Goal: Task Accomplishment & Management: Complete application form

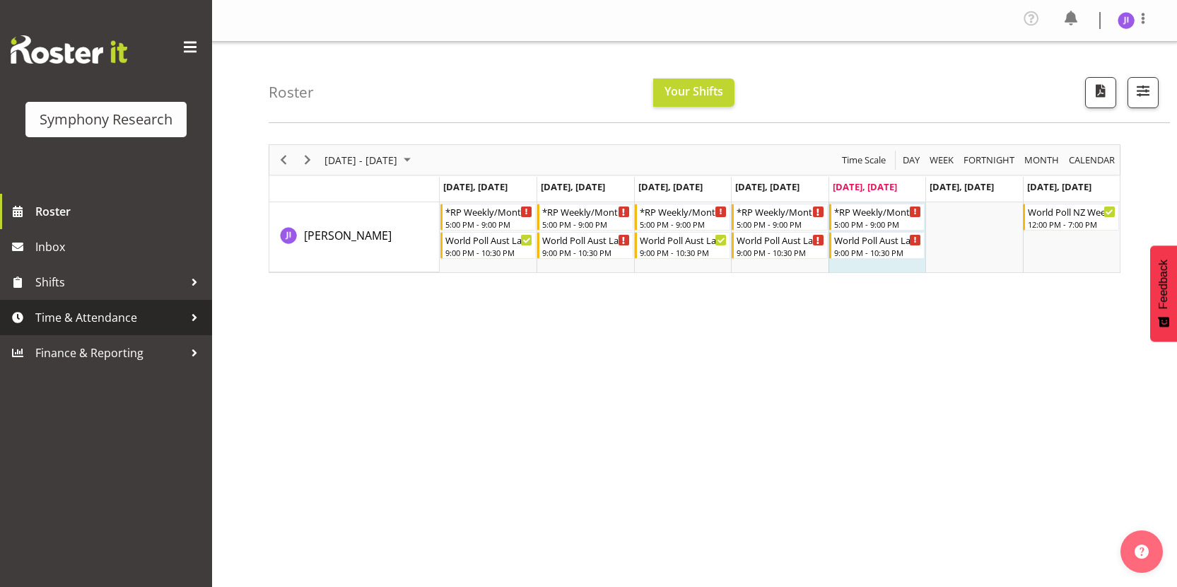
click at [143, 324] on span "Time & Attendance" at bounding box center [109, 317] width 148 height 21
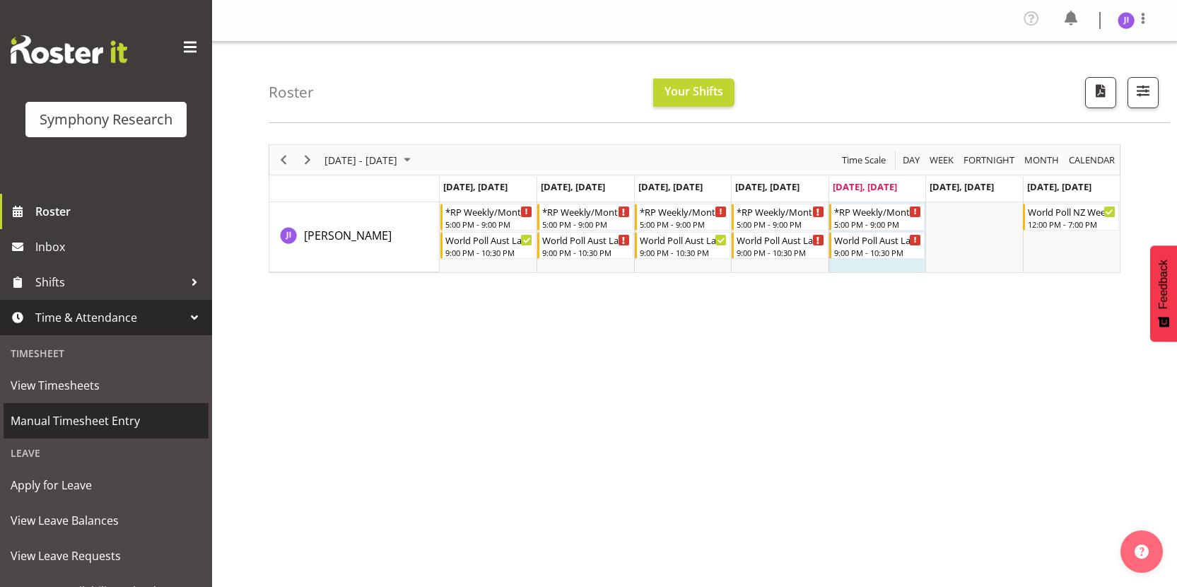
click at [125, 423] on span "Manual Timesheet Entry" at bounding box center [106, 420] width 191 height 21
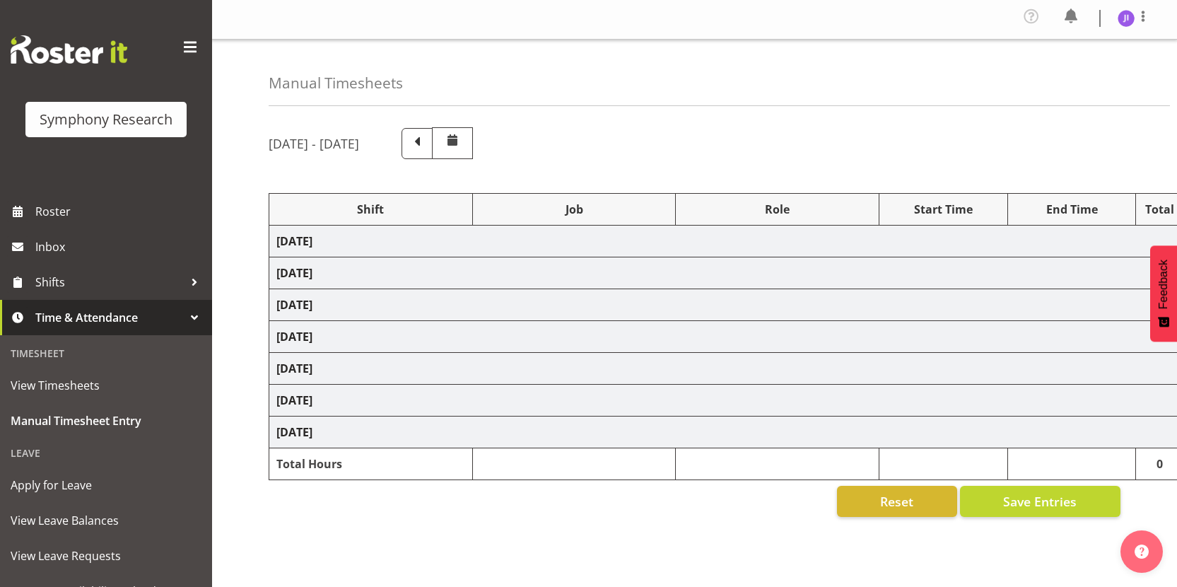
select select "48116"
select select "10585"
select select "48116"
select select "10499"
select select "48116"
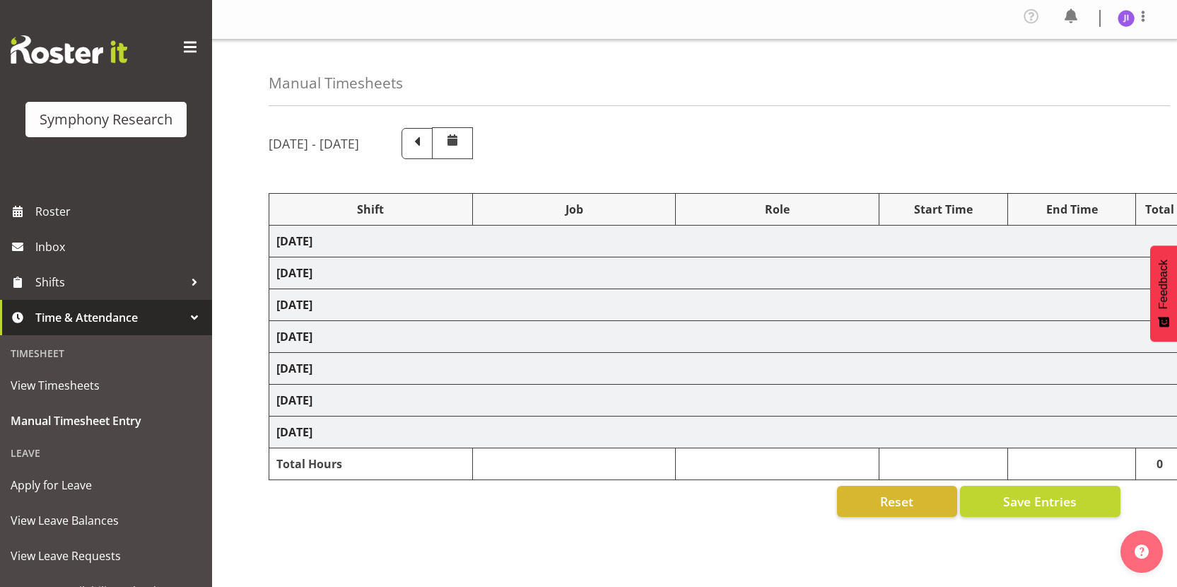
select select "10585"
select select "48116"
select select "10499"
select select "48116"
select select "10585"
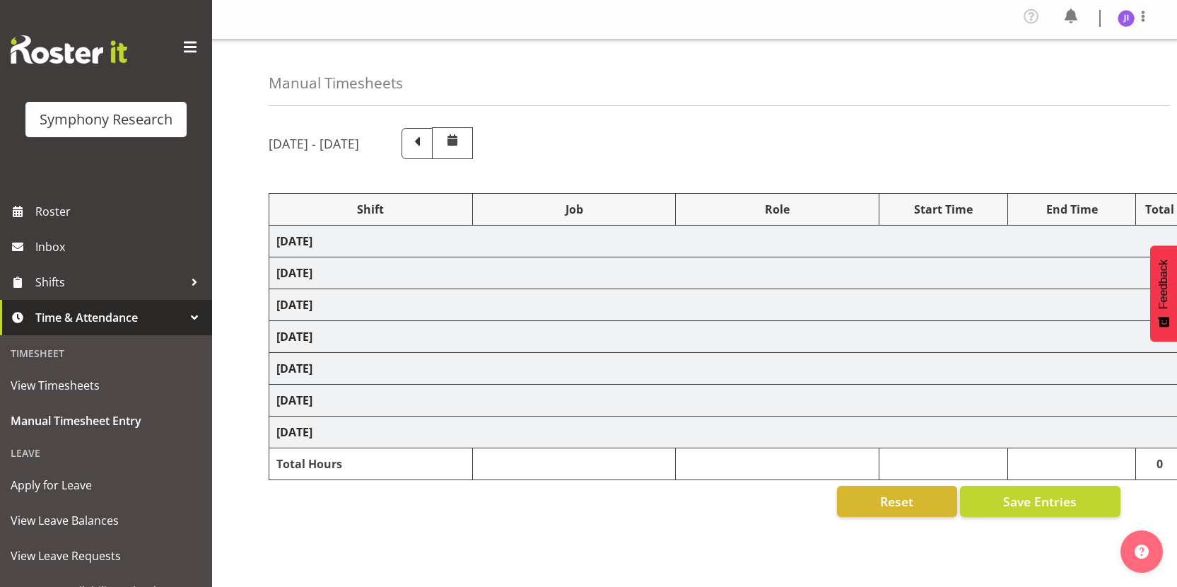
select select "48116"
select select "10499"
select select "48116"
select select "10585"
select select "48116"
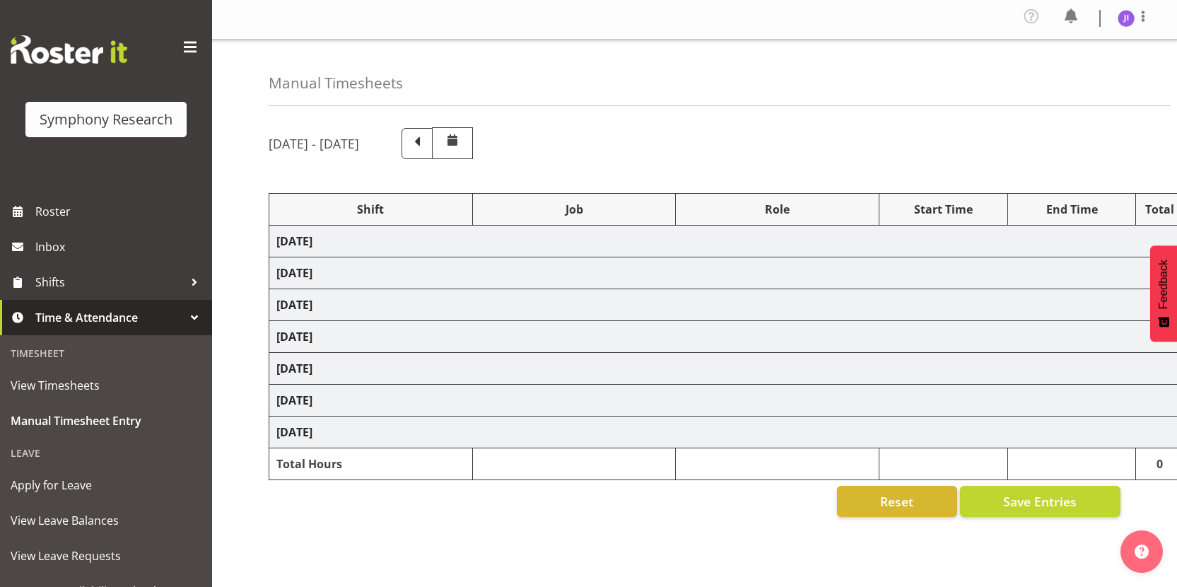
select select "10499"
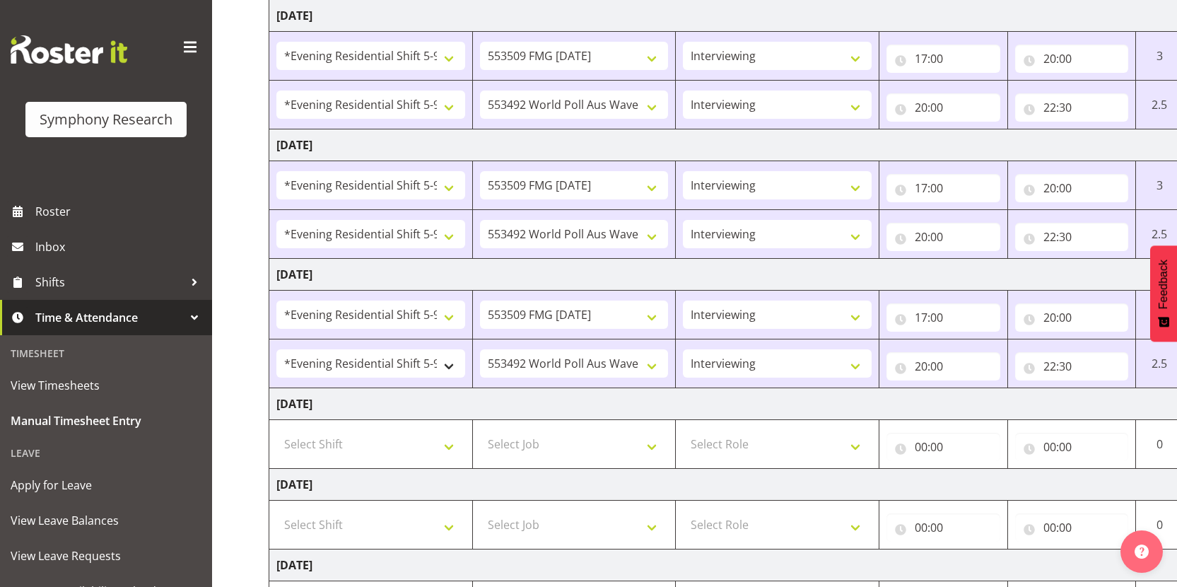
scroll to position [473, 0]
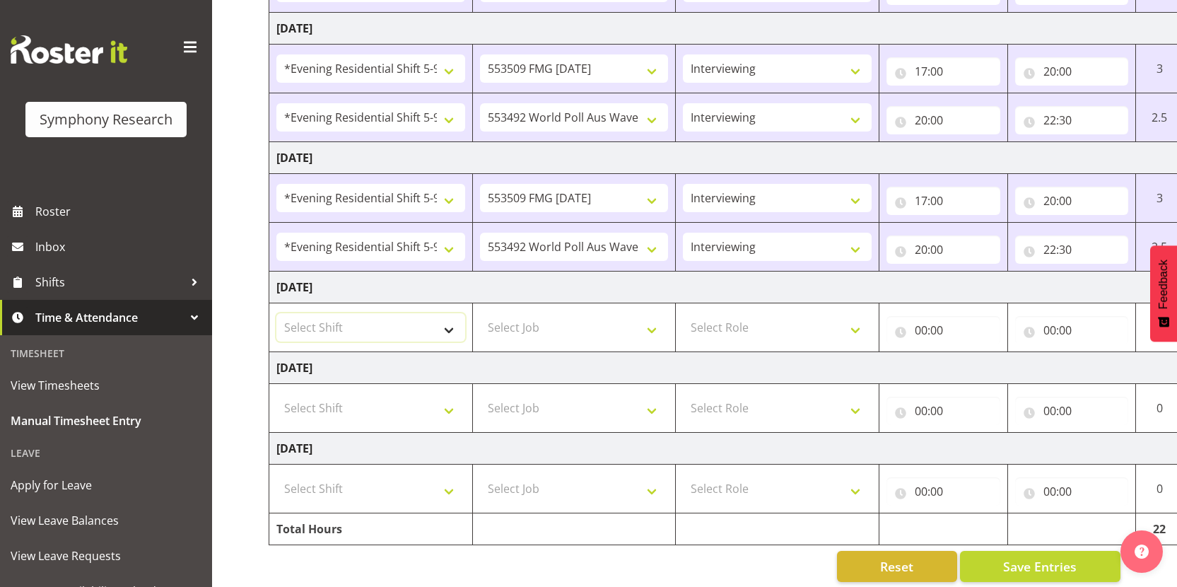
click at [382, 336] on select "Select Shift !!Weekend Residential (Roster IT Shift Label) *Business 9/10am ~ 4…" at bounding box center [370, 327] width 189 height 28
select select "48116"
click at [276, 313] on select "Select Shift !!Weekend Residential (Roster IT Shift Label) *Business 9/10am ~ 4…" at bounding box center [370, 327] width 189 height 28
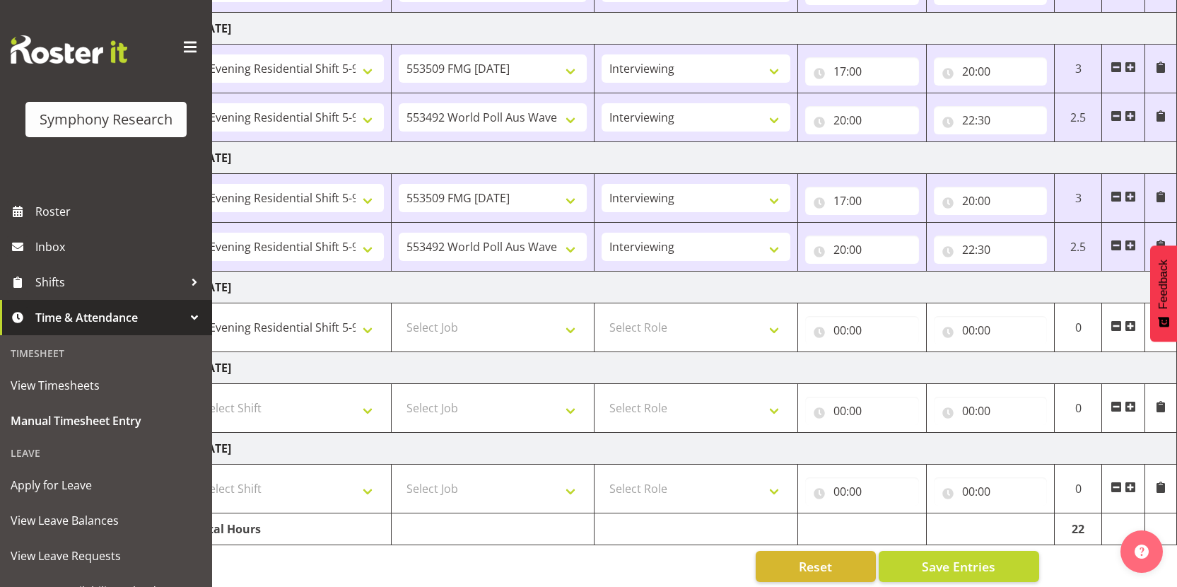
click at [1126, 327] on span at bounding box center [1129, 325] width 11 height 11
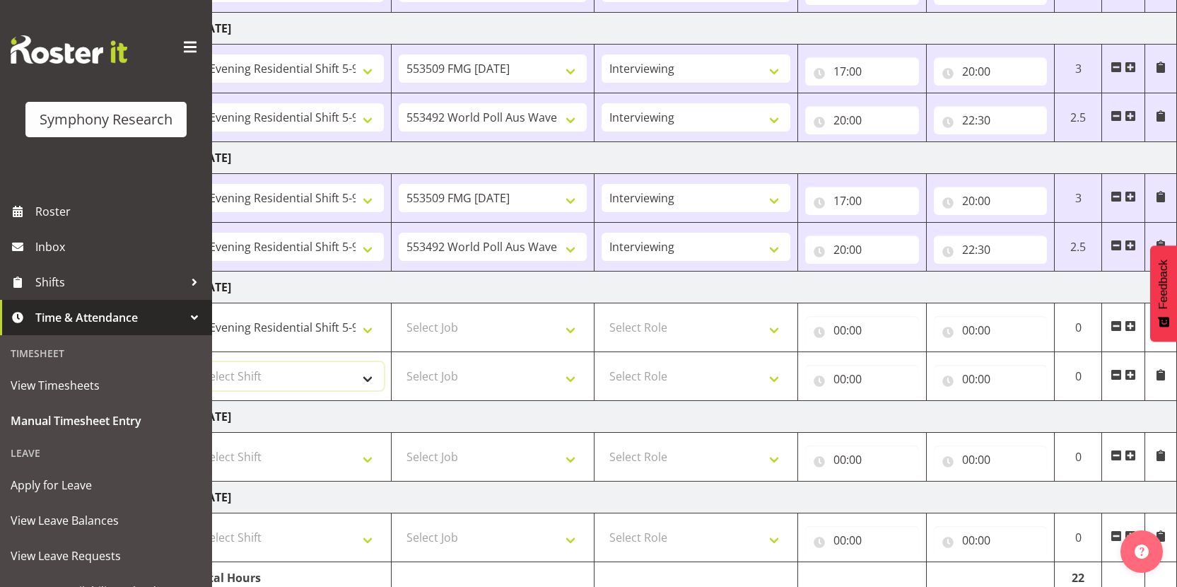
click at [335, 381] on select "Select Shift !!Weekend Residential (Roster IT Shift Label) *Business 9/10am ~ 4…" at bounding box center [289, 376] width 189 height 28
select select "48116"
click at [195, 362] on select "Select Shift !!Weekend Residential (Roster IT Shift Label) *Business 9/10am ~ 4…" at bounding box center [289, 376] width 189 height 28
click at [504, 324] on select "Select Job 550060 IF Admin 553492 World Poll Aus Wave 2 Main 2025 553493 World …" at bounding box center [493, 327] width 189 height 28
select select "10585"
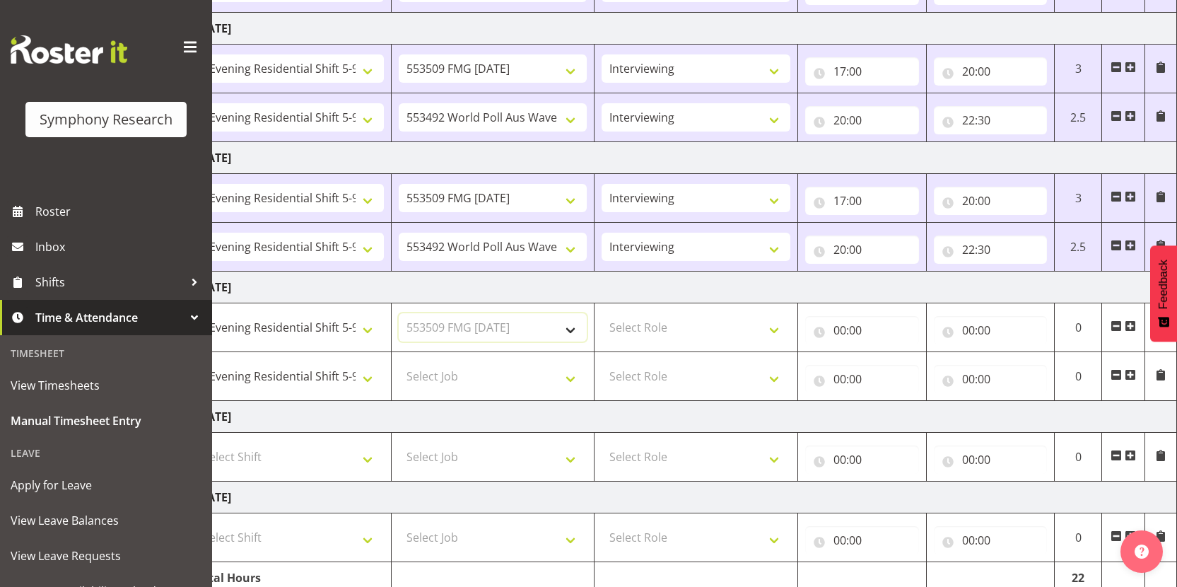
click at [399, 313] on select "Select Job 550060 IF Admin 553492 World Poll Aus Wave 2 Main 2025 553493 World …" at bounding box center [493, 327] width 189 height 28
click at [509, 383] on select "Select Job 550060 IF Admin 553492 World Poll Aus Wave 2 Main 2025 553493 World …" at bounding box center [493, 376] width 189 height 28
select select "10499"
click at [399, 362] on select "Select Job 550060 IF Admin 553492 World Poll Aus Wave 2 Main 2025 553493 World …" at bounding box center [493, 376] width 189 height 28
click at [678, 323] on select "Select Role Interviewing Briefing" at bounding box center [695, 327] width 189 height 28
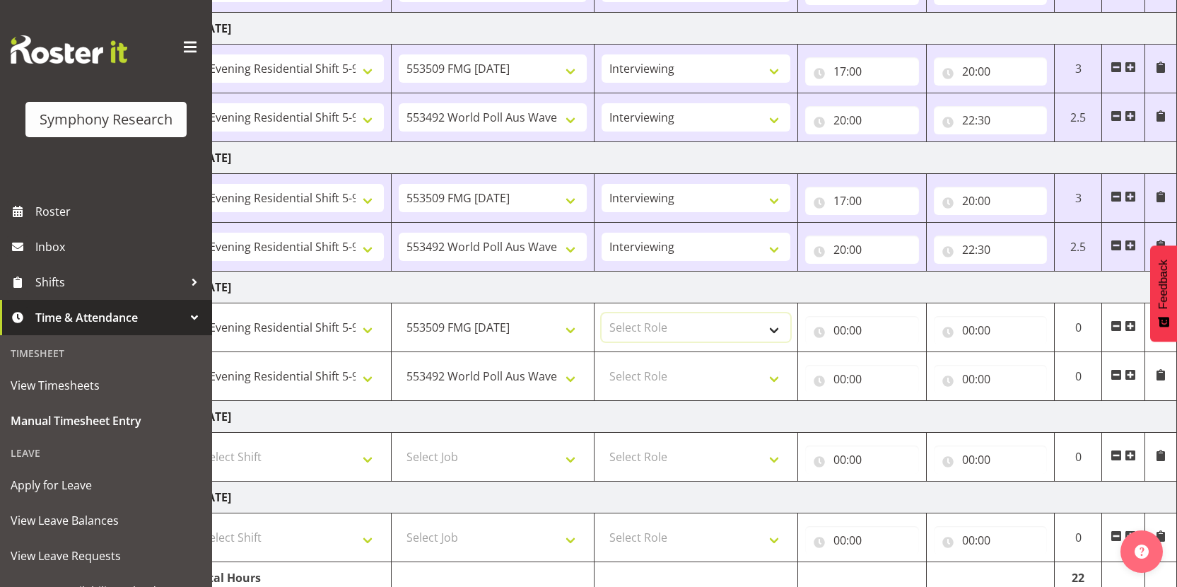
select select "47"
click at [601, 313] on select "Select Role Interviewing Briefing" at bounding box center [695, 327] width 189 height 28
click at [685, 371] on select "Select Role Interviewing Briefing" at bounding box center [695, 376] width 189 height 28
select select "47"
click at [601, 362] on select "Select Role Interviewing Briefing" at bounding box center [695, 376] width 189 height 28
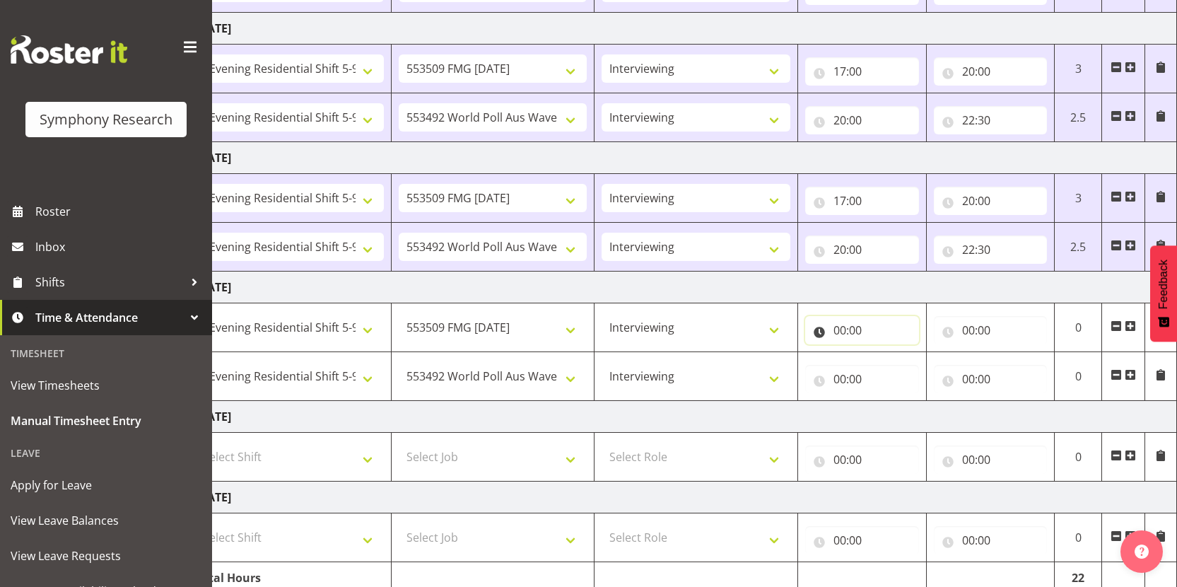
click at [837, 334] on input "00:00" at bounding box center [862, 330] width 114 height 28
click at [896, 367] on select "00 01 02 03 04 05 06 07 08 09 10 11 12 13 14 15 16 17 18 19 20 21 22 23" at bounding box center [901, 367] width 32 height 28
select select "17"
click at [885, 353] on select "00 01 02 03 04 05 06 07 08 09 10 11 12 13 14 15 16 17 18 19 20 21 22 23" at bounding box center [901, 367] width 32 height 28
type input "17:00"
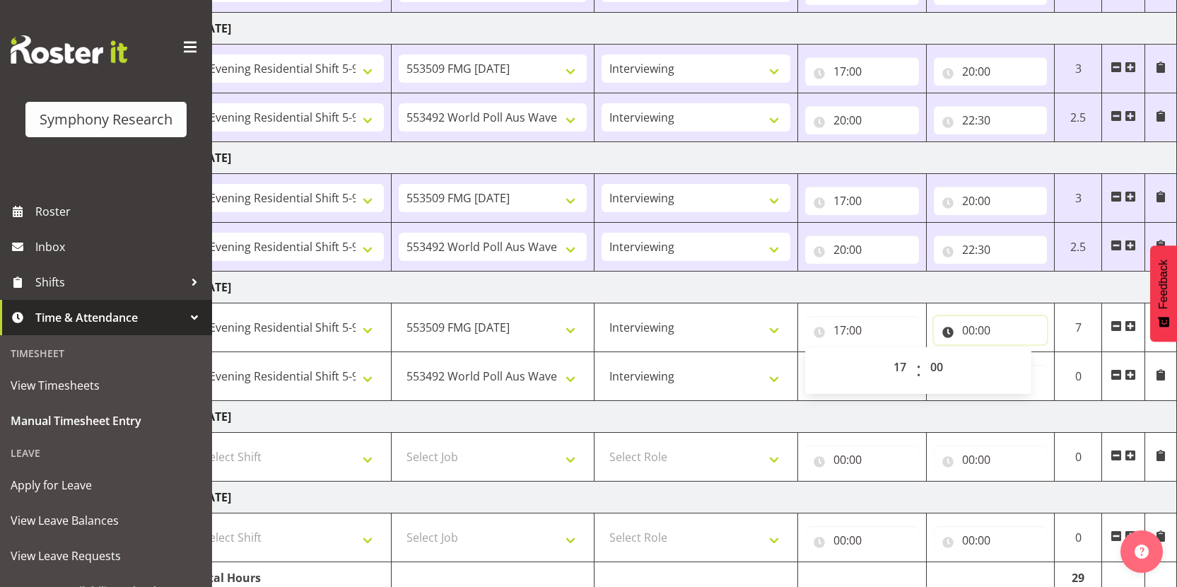
click at [966, 329] on input "00:00" at bounding box center [990, 330] width 114 height 28
click at [1019, 365] on select "00 01 02 03 04 05 06 07 08 09 10 11 12 13 14 15 16 17 18 19 20 21 22 23" at bounding box center [1030, 367] width 32 height 28
select select "20"
click at [1014, 353] on select "00 01 02 03 04 05 06 07 08 09 10 11 12 13 14 15 16 17 18 19 20 21 22 23" at bounding box center [1030, 367] width 32 height 28
type input "20:00"
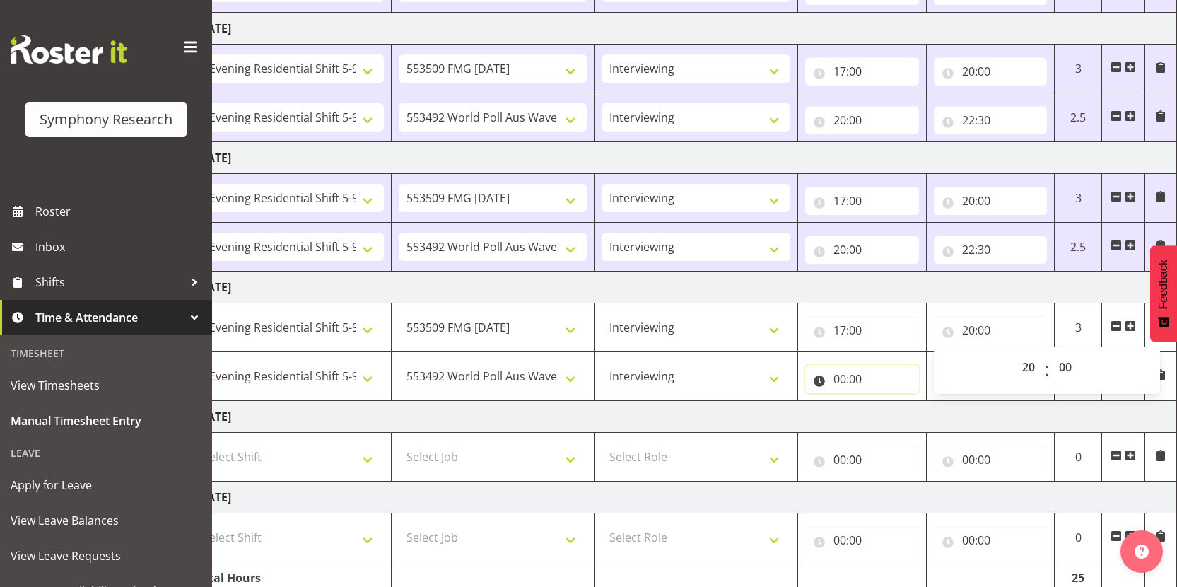
click at [843, 384] on input "00:00" at bounding box center [862, 379] width 114 height 28
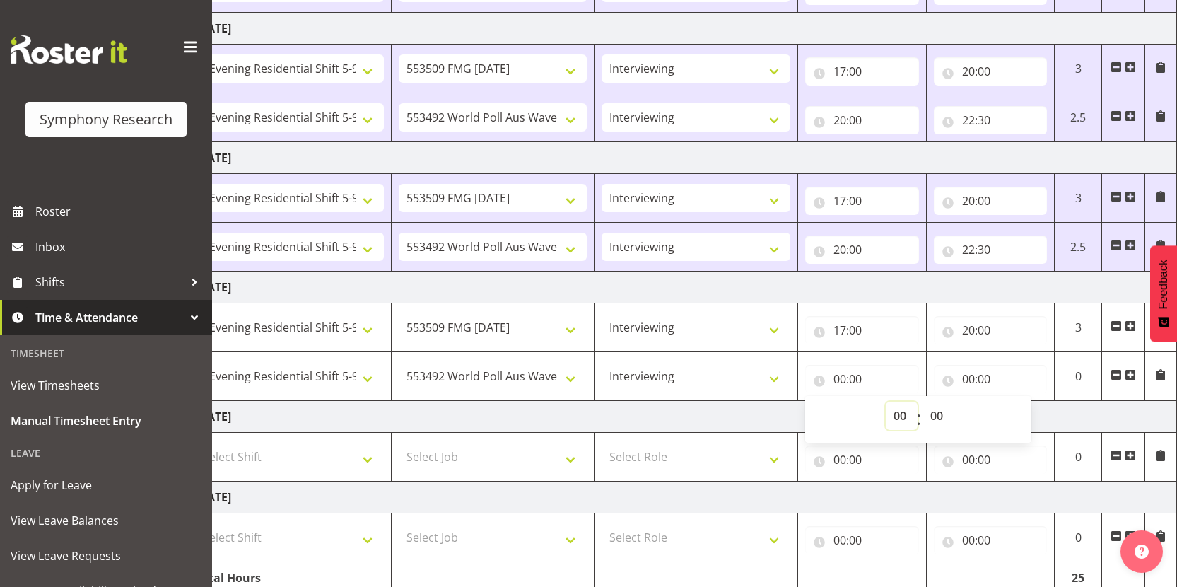
click at [895, 419] on select "00 01 02 03 04 05 06 07 08 09 10 11 12 13 14 15 16 17 18 19 20 21 22 23" at bounding box center [901, 415] width 32 height 28
select select "20"
click at [885, 401] on select "00 01 02 03 04 05 06 07 08 09 10 11 12 13 14 15 16 17 18 19 20 21 22 23" at bounding box center [901, 415] width 32 height 28
type input "20:00"
click at [962, 379] on input "00:00" at bounding box center [990, 379] width 114 height 28
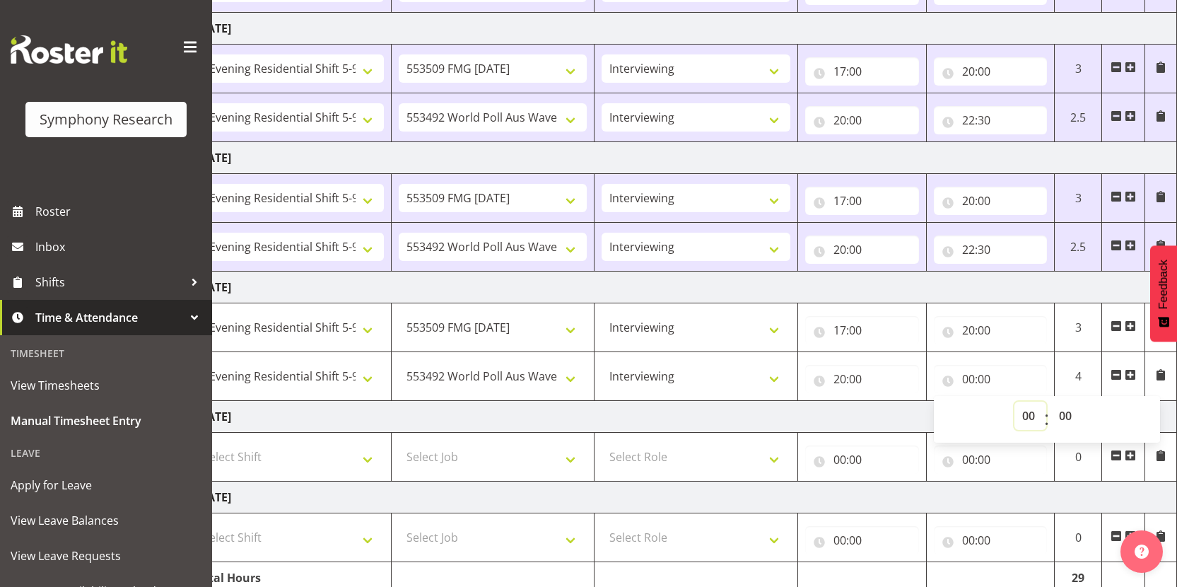
click at [1020, 413] on select "00 01 02 03 04 05 06 07 08 09 10 11 12 13 14 15 16 17 18 19 20 21 22 23" at bounding box center [1030, 415] width 32 height 28
select select "22"
click at [1014, 401] on select "00 01 02 03 04 05 06 07 08 09 10 11 12 13 14 15 16 17 18 19 20 21 22 23" at bounding box center [1030, 415] width 32 height 28
type input "22:00"
click at [1071, 419] on select "00 01 02 03 04 05 06 07 08 09 10 11 12 13 14 15 16 17 18 19 20 21 22 23 24 25 2…" at bounding box center [1067, 415] width 32 height 28
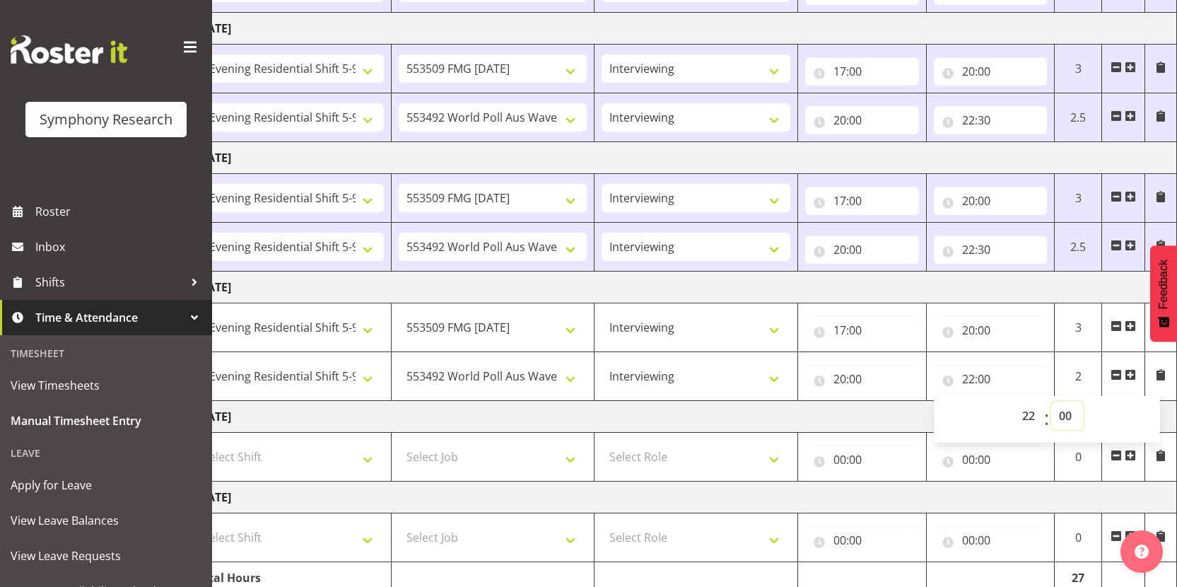
select select "30"
click at [1051, 401] on select "00 01 02 03 04 05 06 07 08 09 10 11 12 13 14 15 16 17 18 19 20 21 22 23 24 25 2…" at bounding box center [1067, 415] width 32 height 28
type input "22:30"
click at [899, 425] on td "[DATE]" at bounding box center [682, 417] width 989 height 32
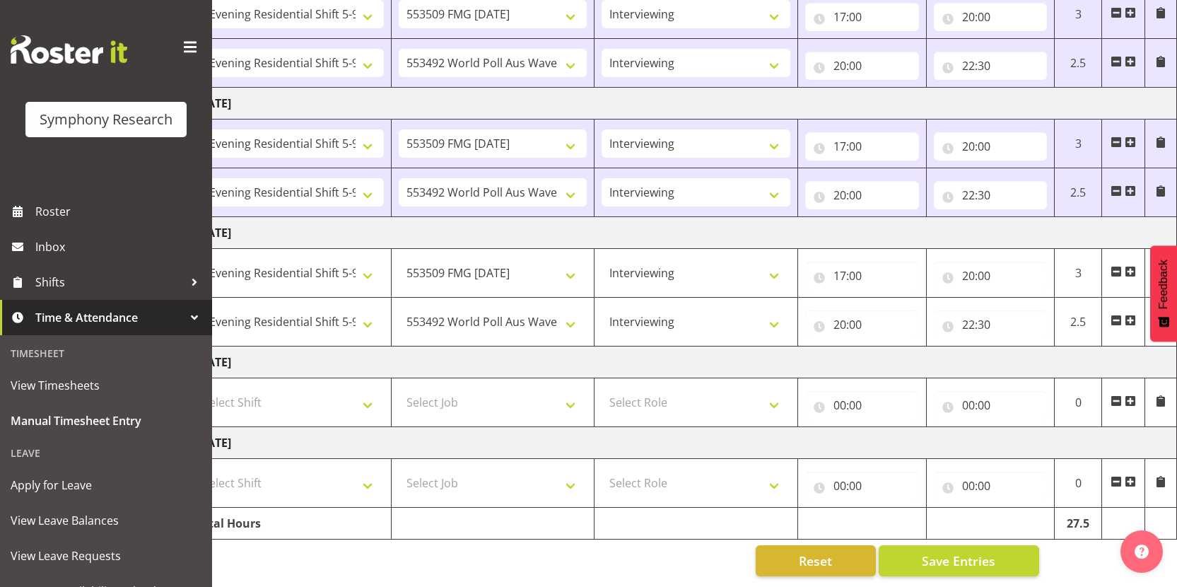
scroll to position [538, 0]
click at [941, 553] on span "Save Entries" at bounding box center [957, 560] width 73 height 18
